Goal: Find specific page/section: Find specific page/section

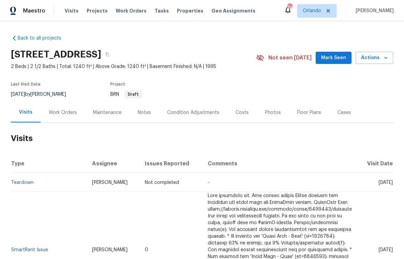
click at [61, 113] on div "Work Orders" at bounding box center [63, 112] width 28 height 7
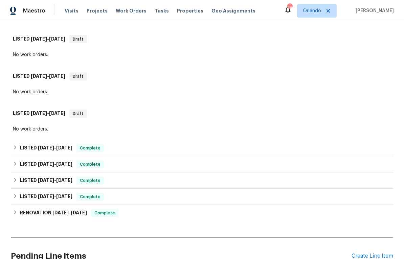
scroll to position [155, 0]
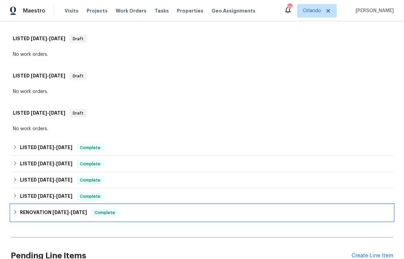
click at [55, 214] on span "[DATE]" at bounding box center [60, 212] width 16 height 5
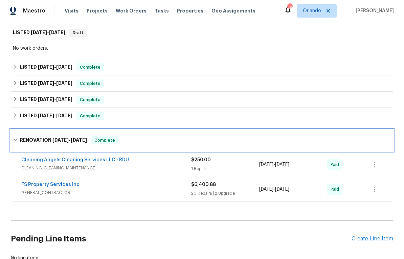
scroll to position [235, 0]
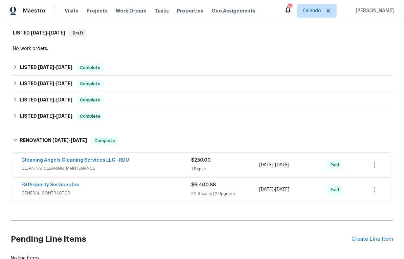
click at [56, 191] on span "GENERAL_CONTRACTOR" at bounding box center [106, 193] width 170 height 7
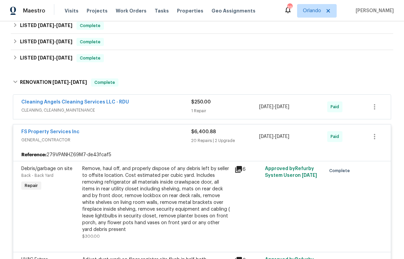
scroll to position [284, 0]
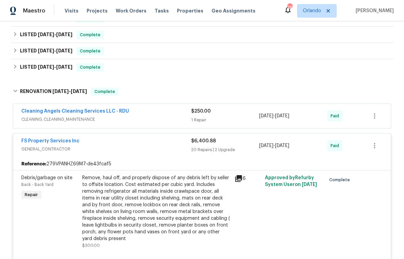
click at [48, 143] on link "FS Property Services Inc" at bounding box center [50, 141] width 58 height 5
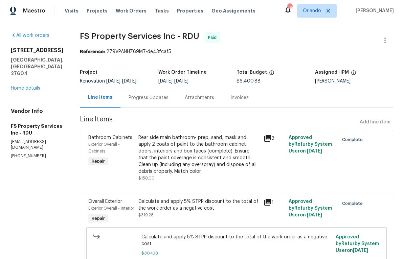
click at [154, 101] on div "Progress Updates" at bounding box center [148, 97] width 40 height 7
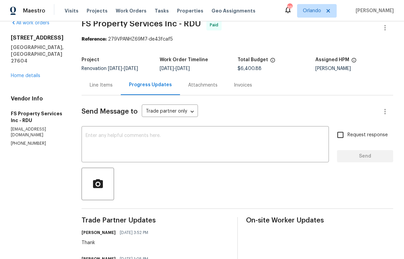
scroll to position [10, 0]
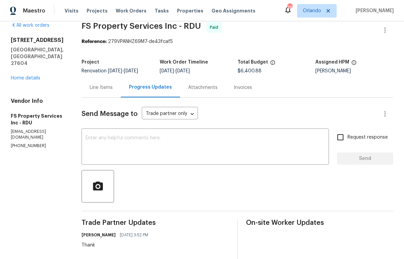
click at [27, 76] on link "Home details" at bounding box center [25, 78] width 29 height 5
